Goal: Transaction & Acquisition: Book appointment/travel/reservation

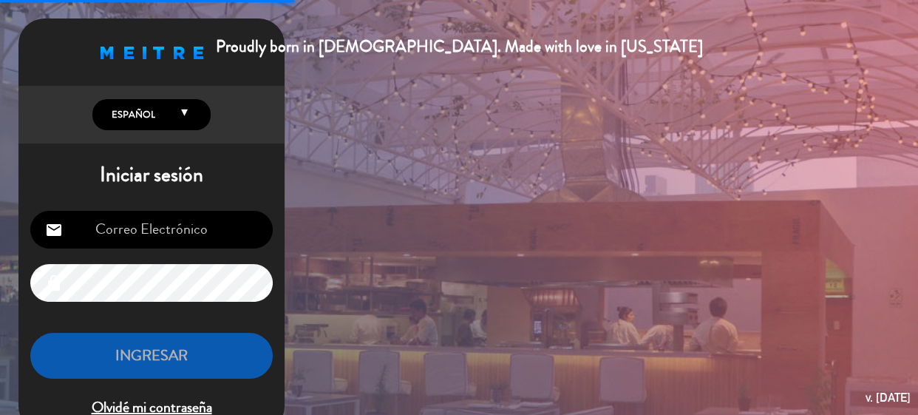
type input "[EMAIL_ADDRESS][DOMAIN_NAME]"
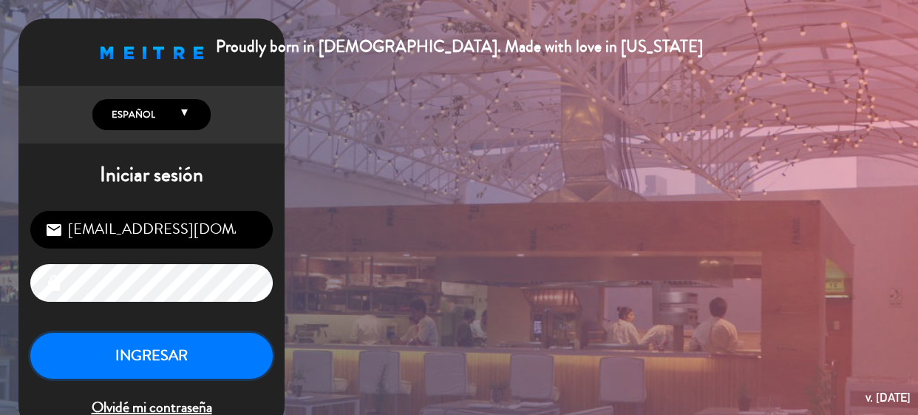
click at [195, 353] on button "INGRESAR" at bounding box center [151, 356] width 242 height 47
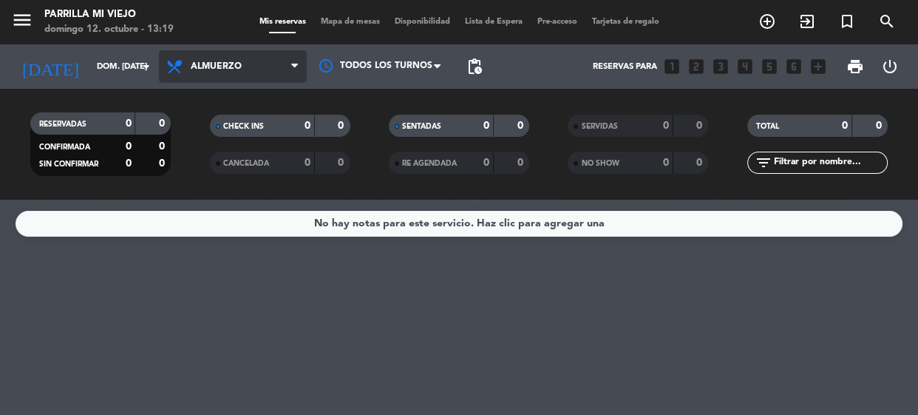
click at [232, 58] on span "Almuerzo" at bounding box center [233, 66] width 148 height 33
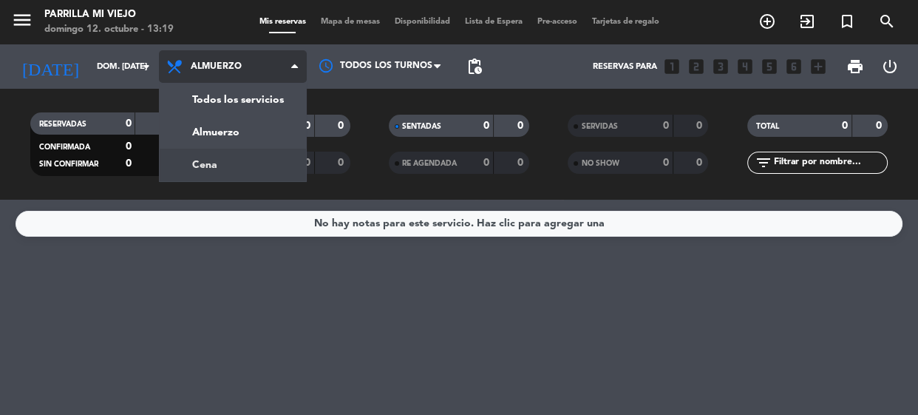
click at [231, 165] on div "menu [PERSON_NAME] Mi Viejo [PERSON_NAME] 12. octubre - 13:19 Mis reservas Mapa…" at bounding box center [459, 100] width 918 height 200
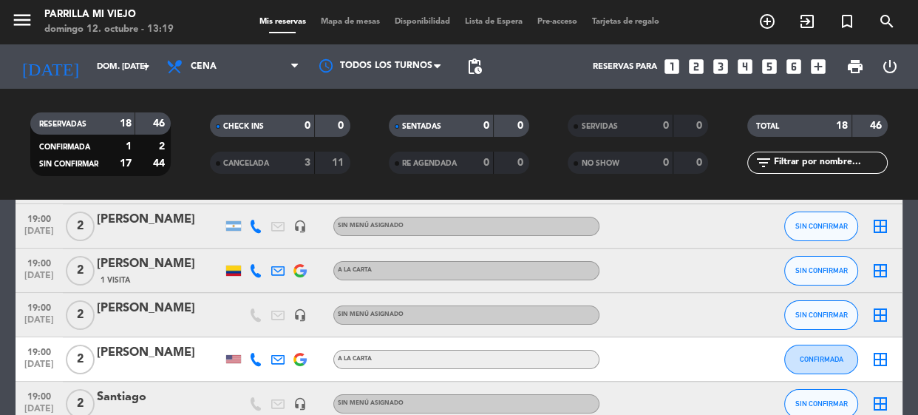
scroll to position [268, 0]
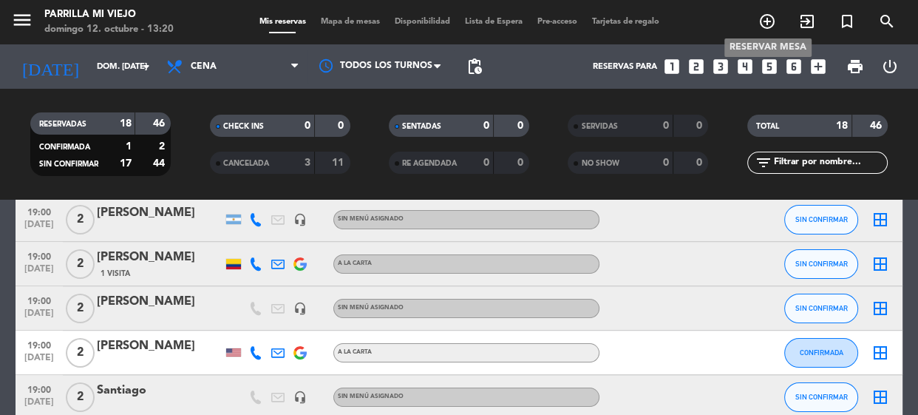
click at [769, 22] on icon "add_circle_outline" at bounding box center [767, 22] width 18 height 18
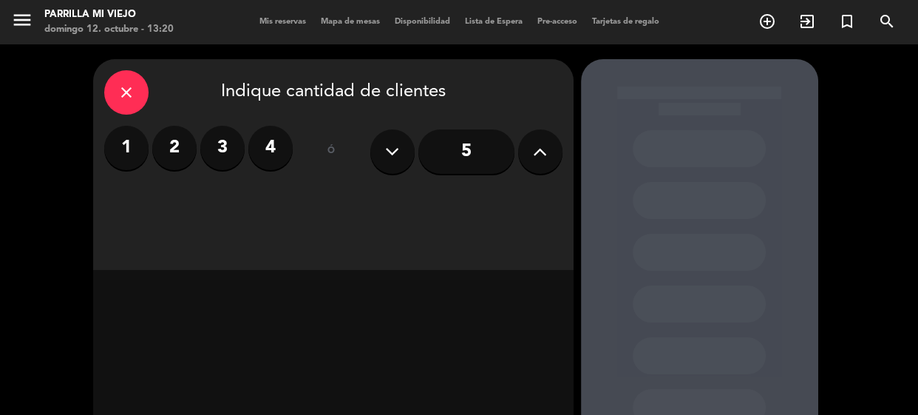
click at [177, 154] on label "2" at bounding box center [174, 148] width 44 height 44
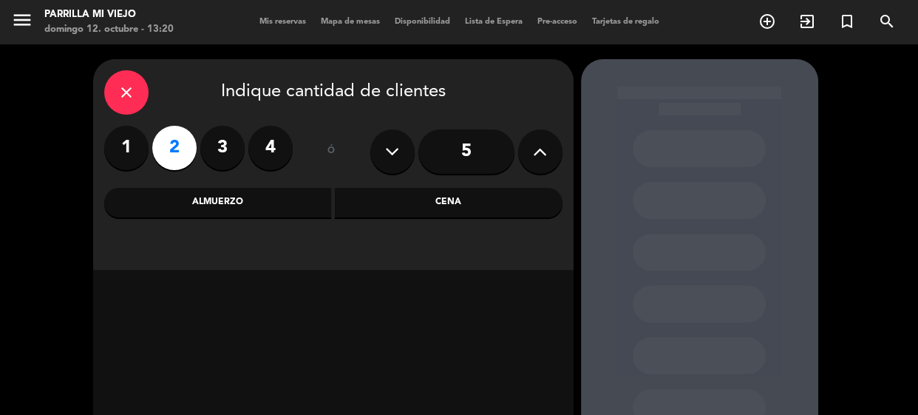
click at [494, 200] on div "Cena" at bounding box center [449, 203] width 228 height 30
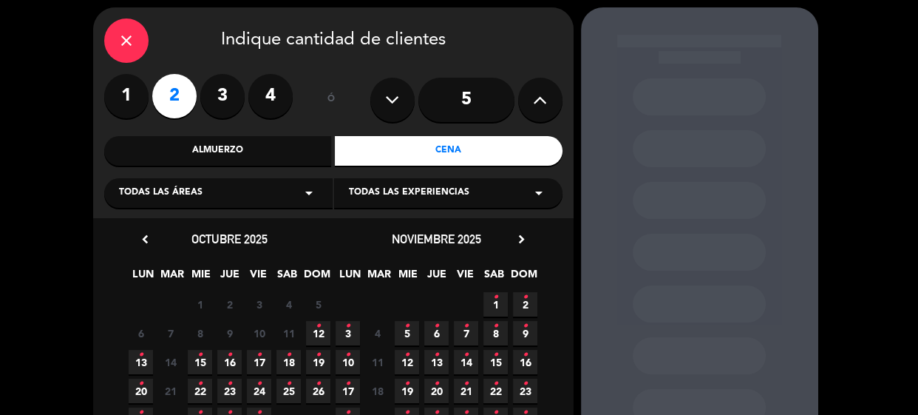
scroll to position [67, 0]
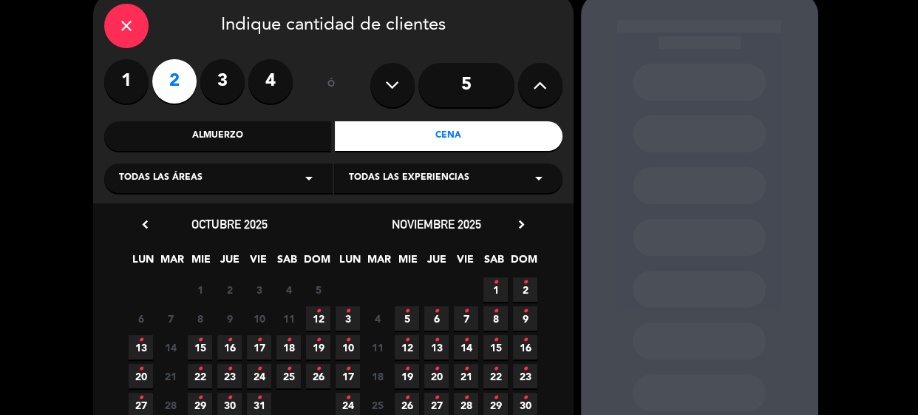
click at [317, 315] on icon "•" at bounding box center [318, 311] width 5 height 24
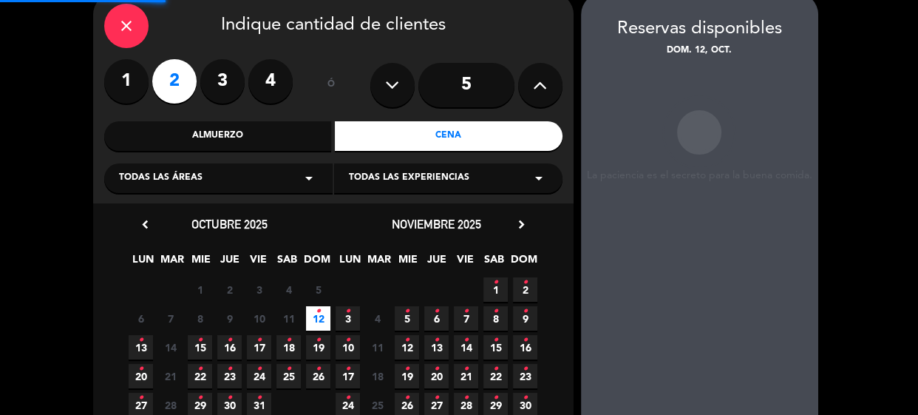
scroll to position [59, 0]
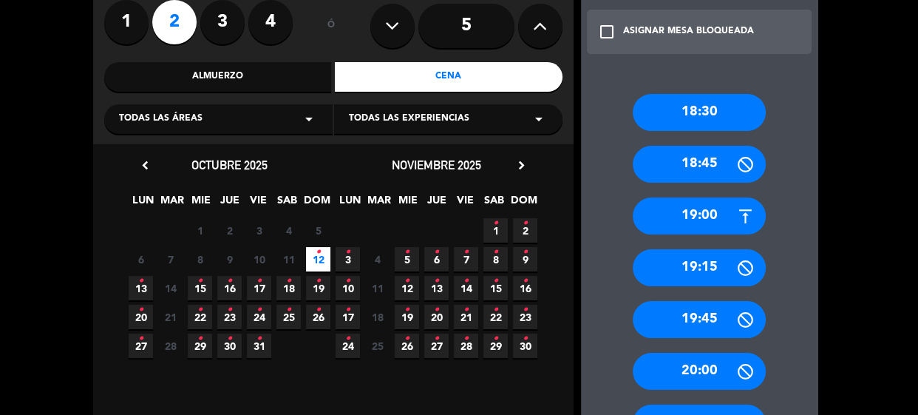
click at [712, 209] on div "19:00" at bounding box center [699, 215] width 133 height 37
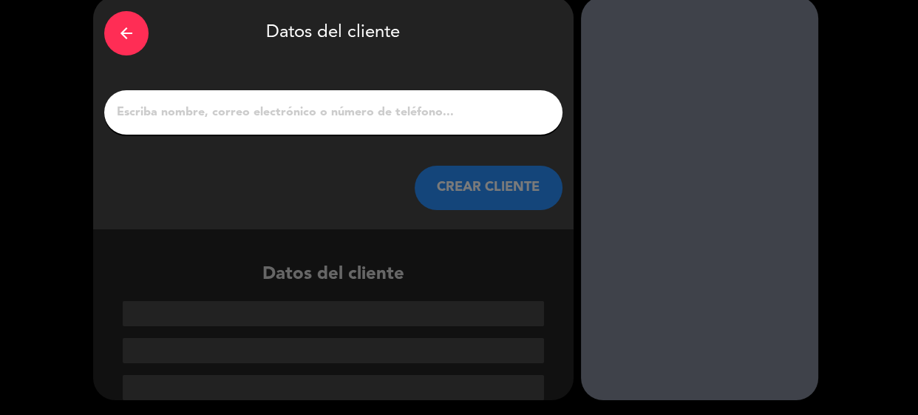
scroll to position [63, 0]
click at [409, 97] on div at bounding box center [333, 112] width 458 height 44
click at [408, 109] on input "1" at bounding box center [333, 112] width 436 height 21
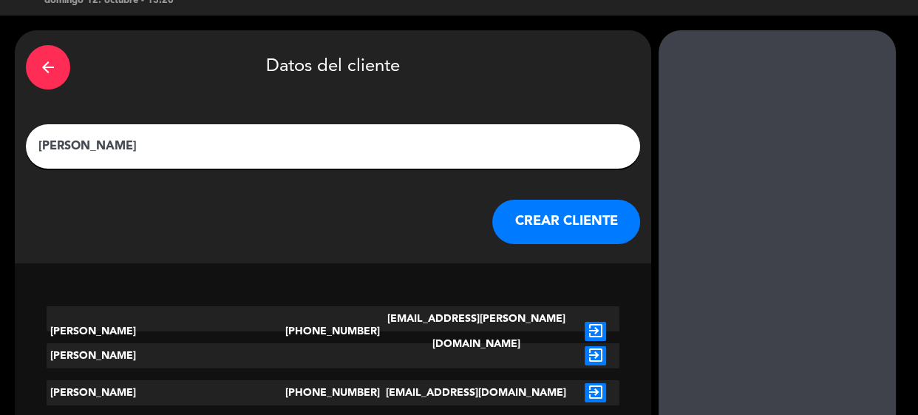
type input "[PERSON_NAME]"
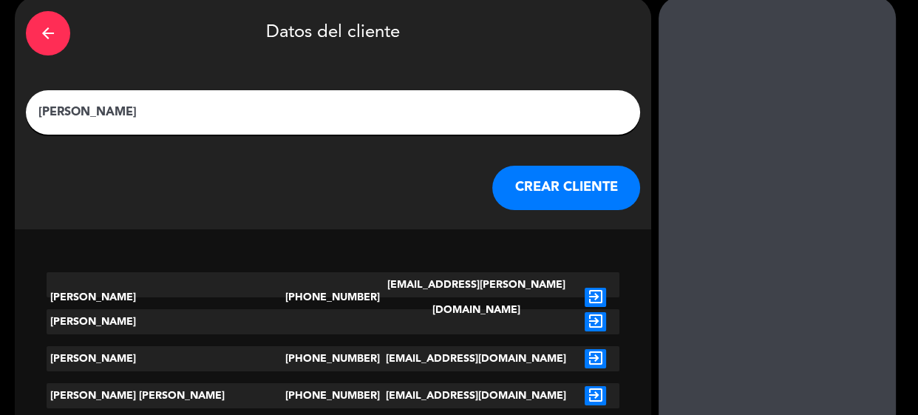
click at [470, 228] on div "arrow_back Datos del cliente [PERSON_NAME] CLIENTE" at bounding box center [333, 112] width 636 height 233
click at [492, 199] on button "CREAR CLIENTE" at bounding box center [566, 188] width 148 height 44
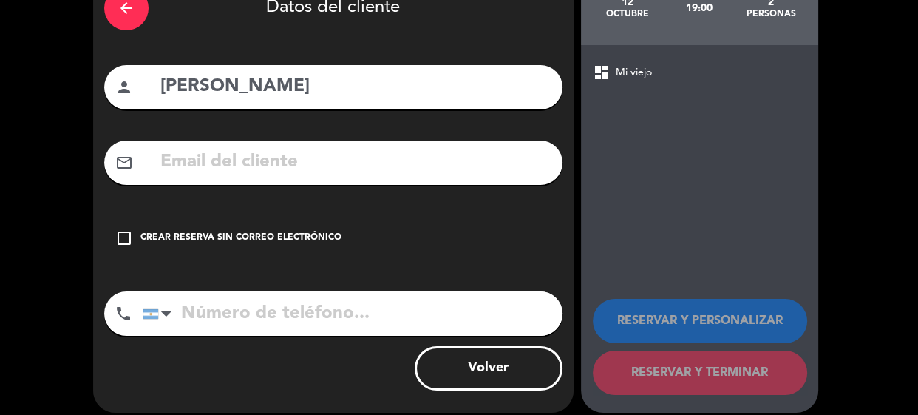
scroll to position [101, 0]
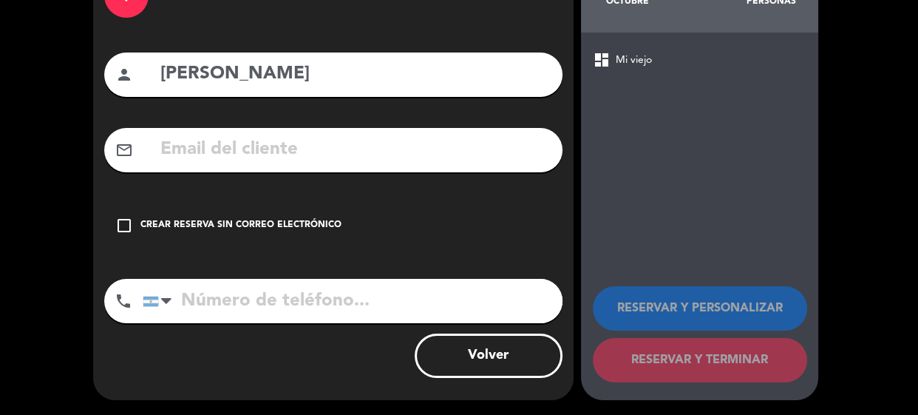
click at [148, 214] on div "check_box_outline_blank Crear reserva sin correo electrónico" at bounding box center [333, 225] width 458 height 44
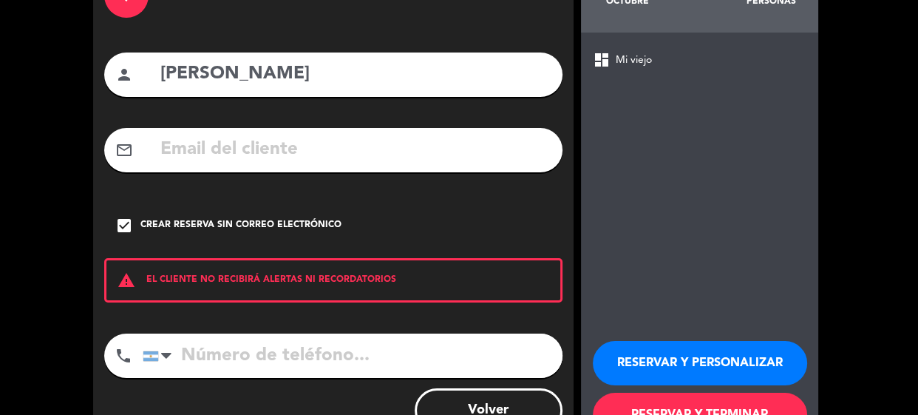
click at [776, 404] on button "RESERVAR Y TERMINAR" at bounding box center [700, 414] width 214 height 44
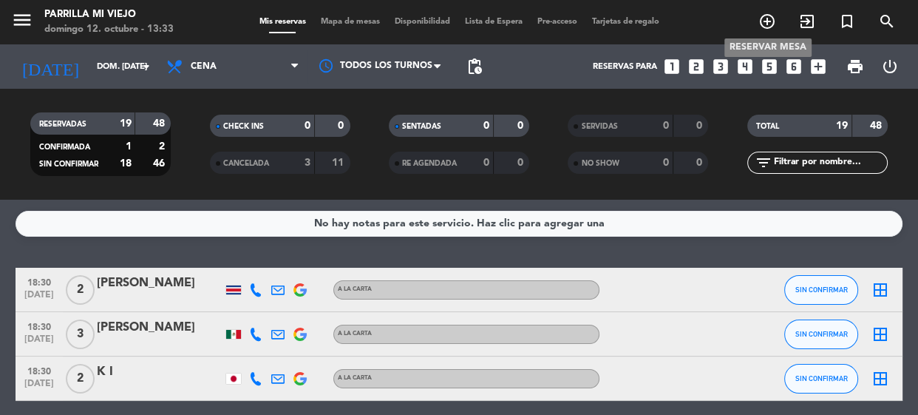
click at [769, 21] on icon "add_circle_outline" at bounding box center [767, 22] width 18 height 18
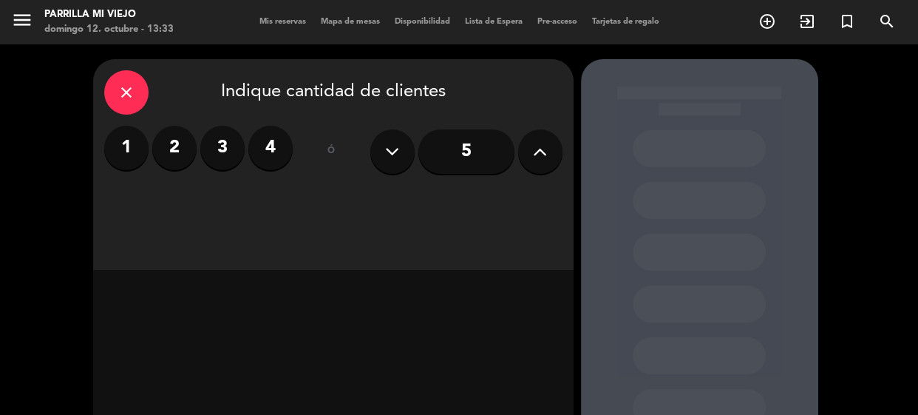
click at [446, 151] on input "5" at bounding box center [466, 151] width 96 height 44
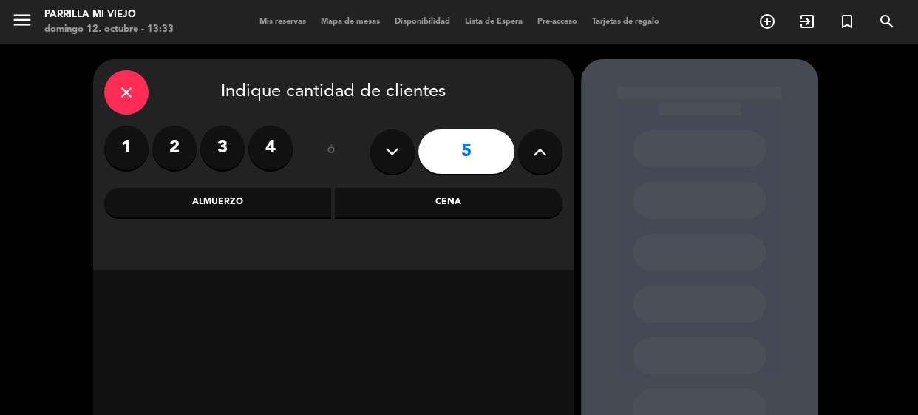
click at [486, 196] on div "Cena" at bounding box center [449, 203] width 228 height 30
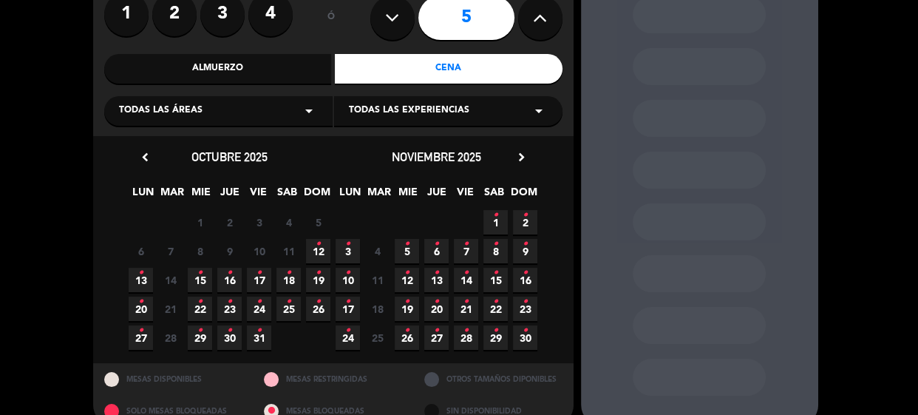
click at [323, 250] on span "12 •" at bounding box center [318, 251] width 24 height 24
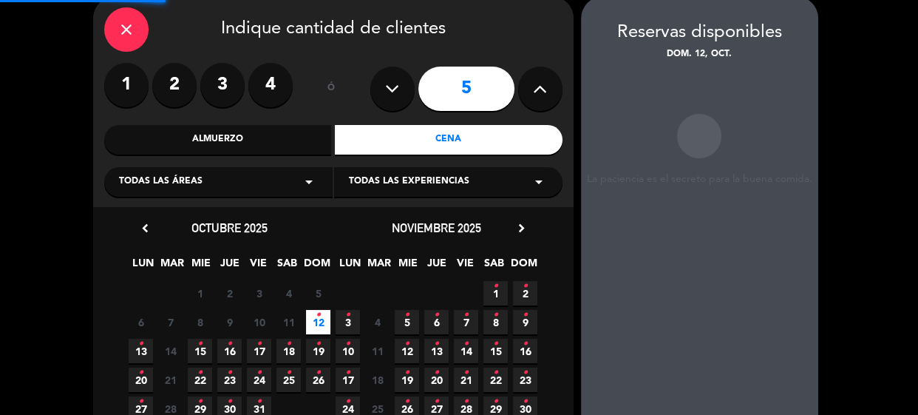
scroll to position [59, 0]
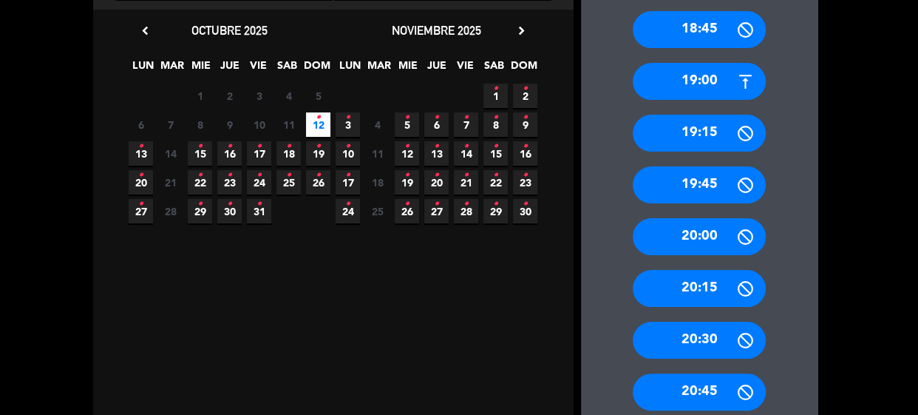
click at [721, 88] on div "19:00" at bounding box center [699, 81] width 133 height 37
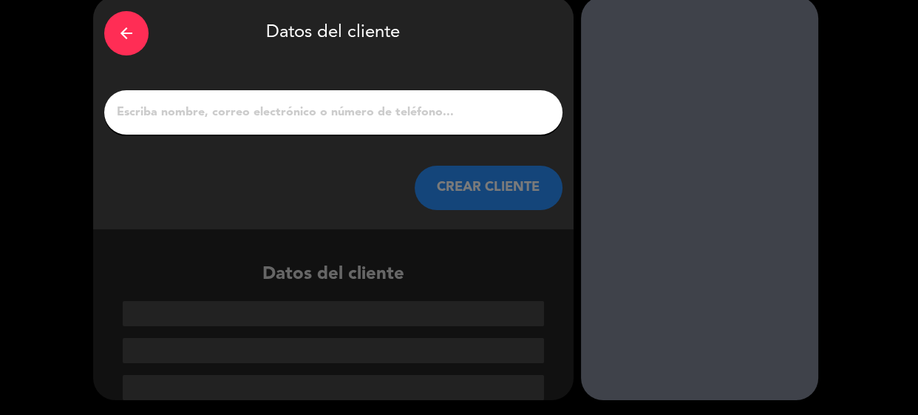
scroll to position [63, 0]
click at [330, 103] on input "1" at bounding box center [333, 112] width 436 height 21
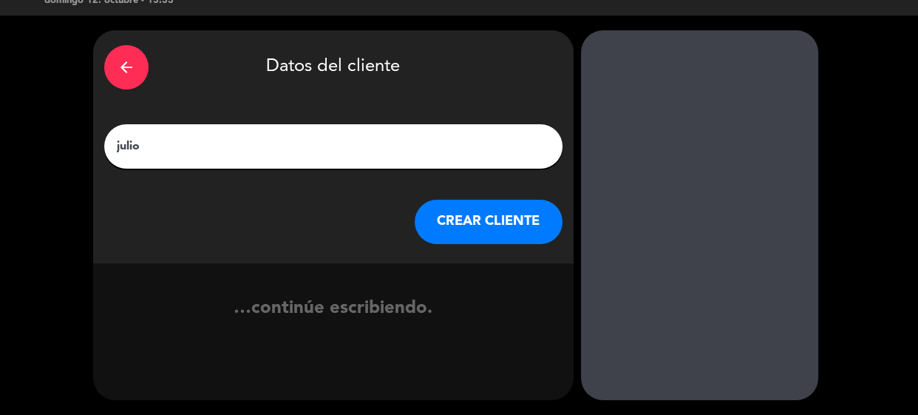
type input "julio"
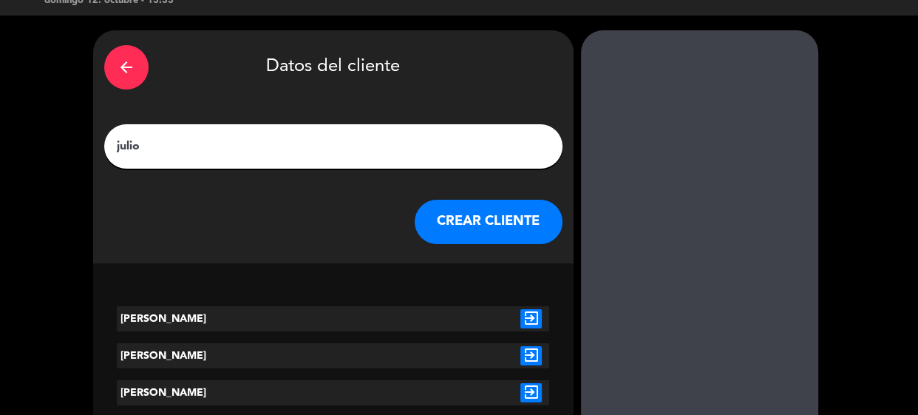
click at [500, 224] on div "arrow_back Datos del cliente [PERSON_NAME] CLIENTE" at bounding box center [333, 146] width 480 height 233
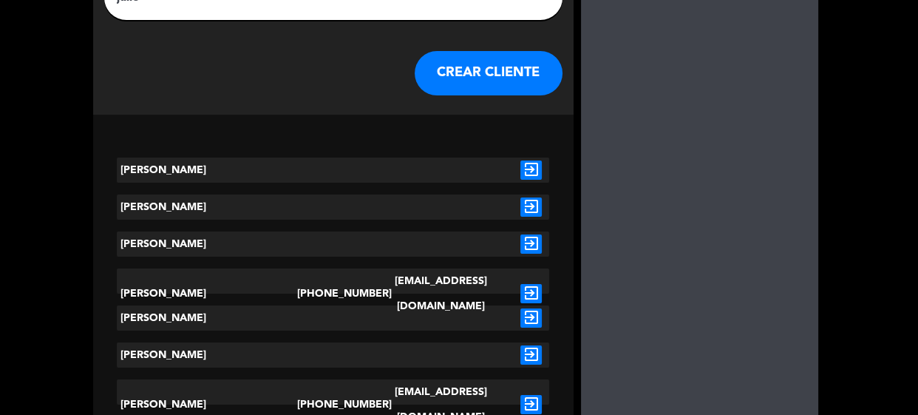
scroll to position [0, 0]
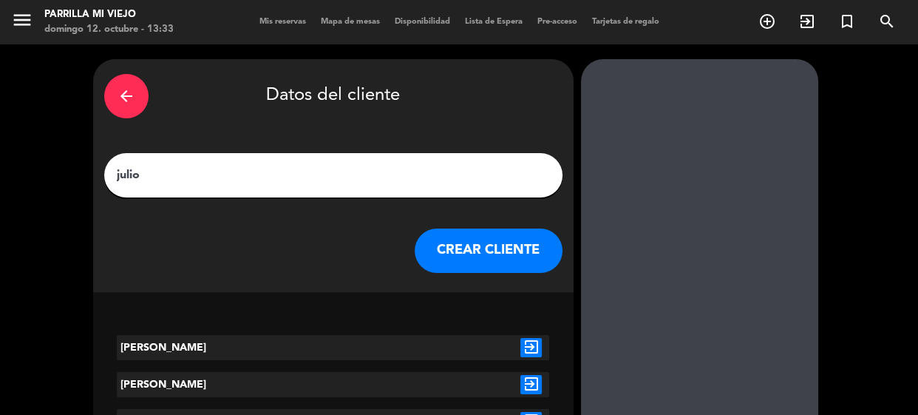
click at [512, 237] on button "CREAR CLIENTE" at bounding box center [489, 250] width 148 height 44
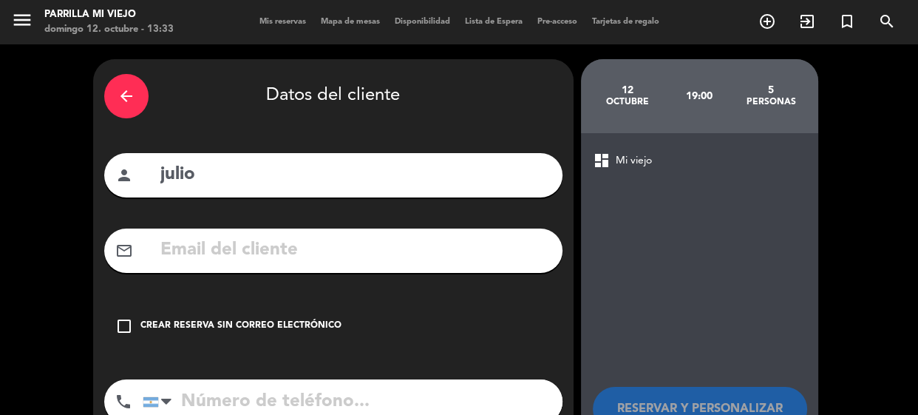
scroll to position [101, 0]
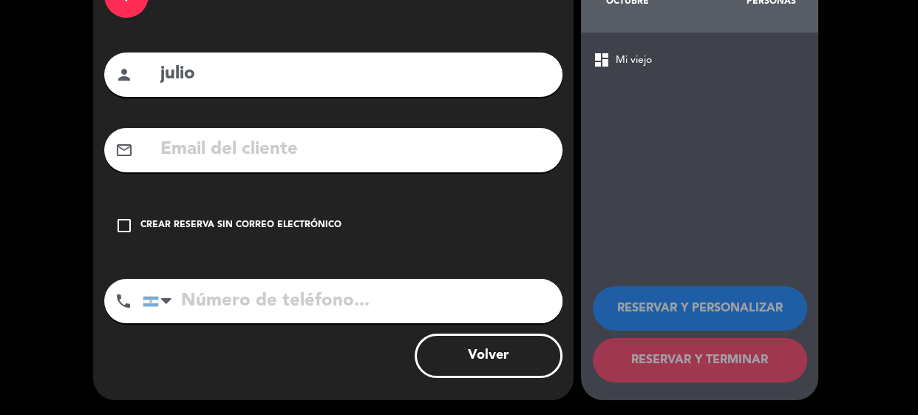
drag, startPoint x: 186, startPoint y: 219, endPoint x: 247, endPoint y: 251, distance: 68.1
click at [188, 219] on div "Crear reserva sin correo electrónico" at bounding box center [240, 225] width 201 height 15
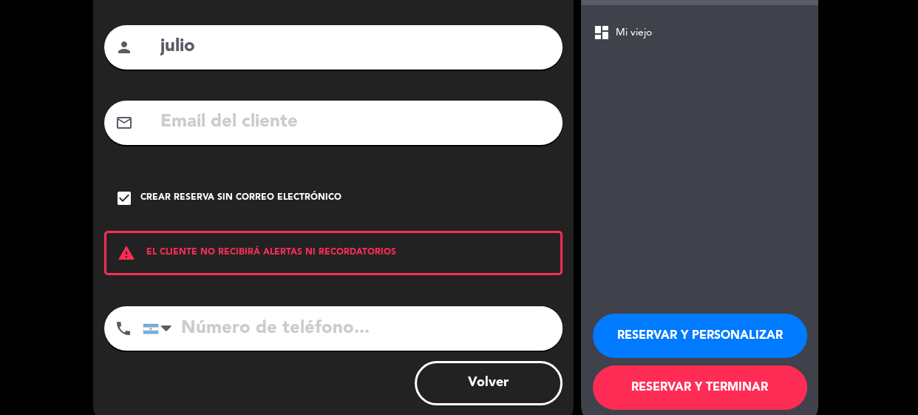
scroll to position [155, 0]
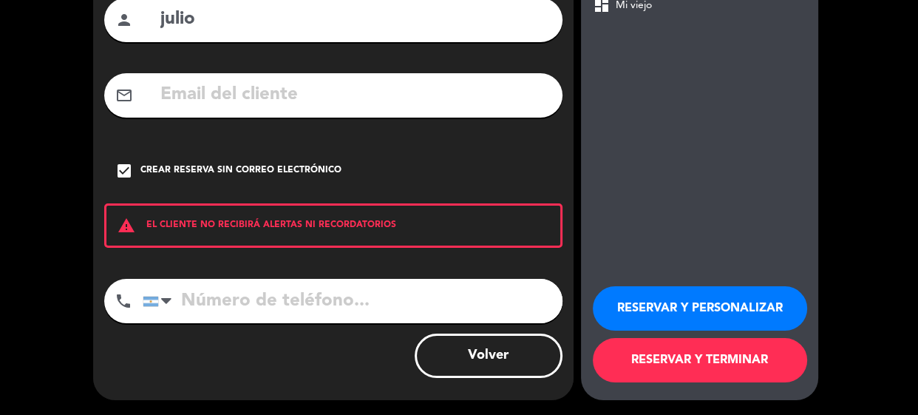
click at [762, 361] on button "RESERVAR Y TERMINAR" at bounding box center [700, 360] width 214 height 44
